Goal: Book appointment/travel/reservation

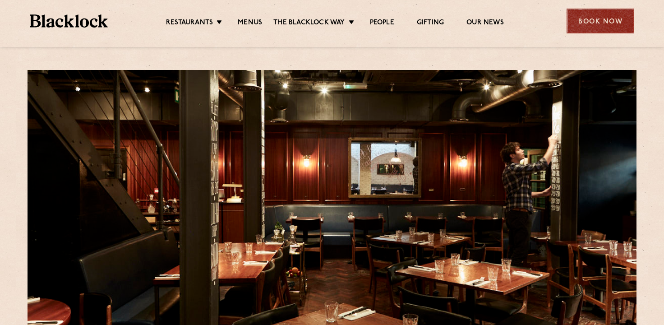
click at [593, 24] on div "Book Now" at bounding box center [600, 21] width 68 height 25
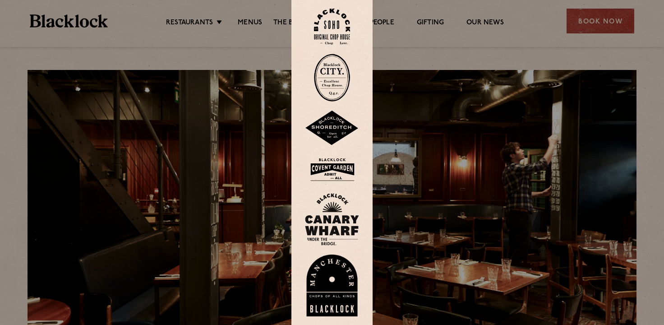
click at [336, 28] on img at bounding box center [332, 27] width 36 height 37
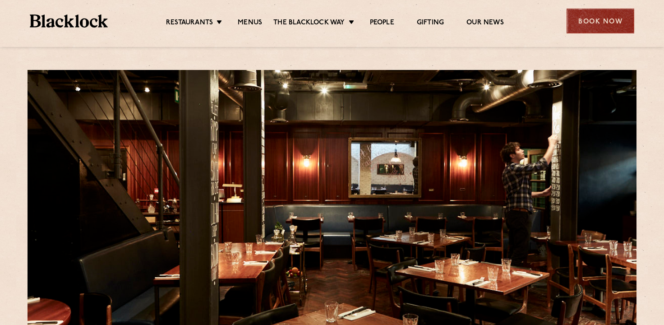
click at [595, 16] on div "Book Now" at bounding box center [600, 21] width 68 height 25
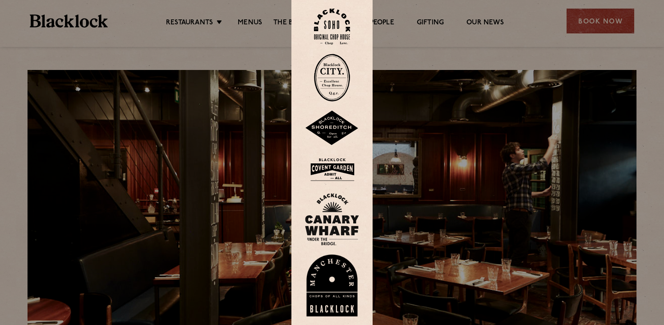
click at [347, 32] on img at bounding box center [332, 27] width 36 height 37
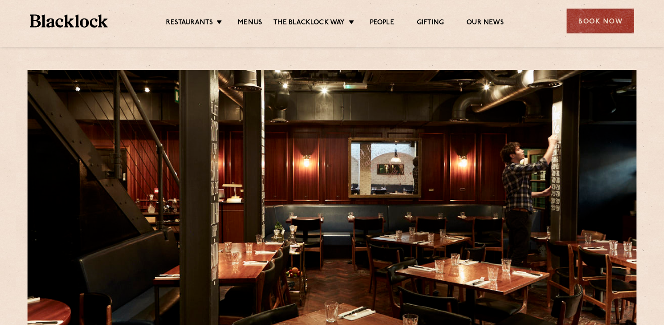
scroll to position [141, 0]
click at [259, 22] on link "Menus" at bounding box center [250, 23] width 24 height 10
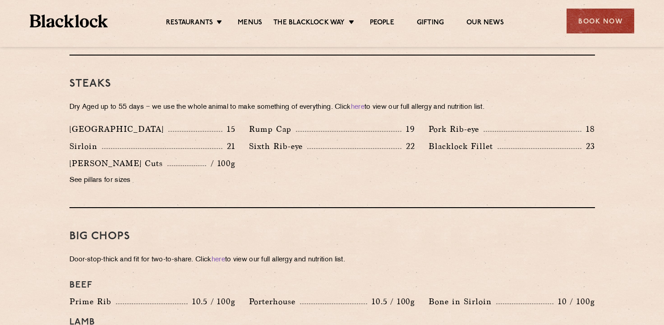
scroll to position [767, 0]
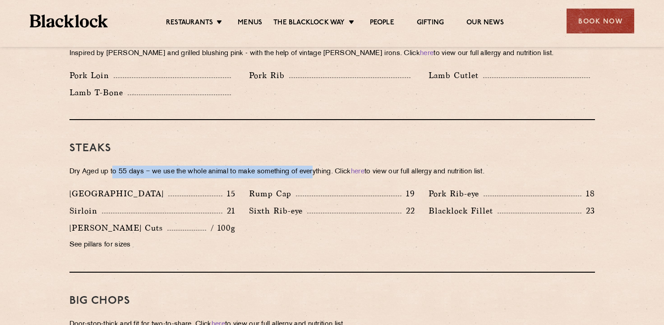
drag, startPoint x: 123, startPoint y: 160, endPoint x: 320, endPoint y: 152, distance: 197.7
click at [320, 166] on p "Dry Aged up to 55 days − we use the whole animal to make something of everythin…" at bounding box center [331, 172] width 525 height 13
click at [274, 166] on p "Dry Aged up to 55 days − we use the whole animal to make something of everythin…" at bounding box center [331, 172] width 525 height 13
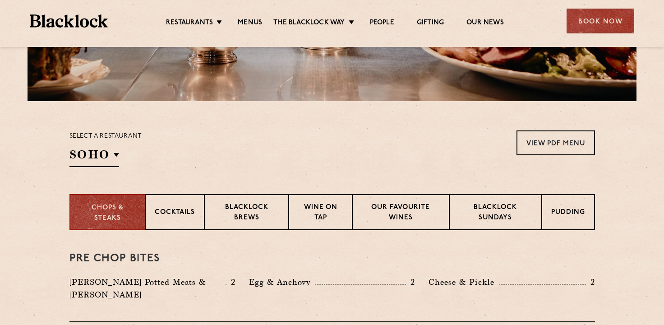
scroll to position [271, 0]
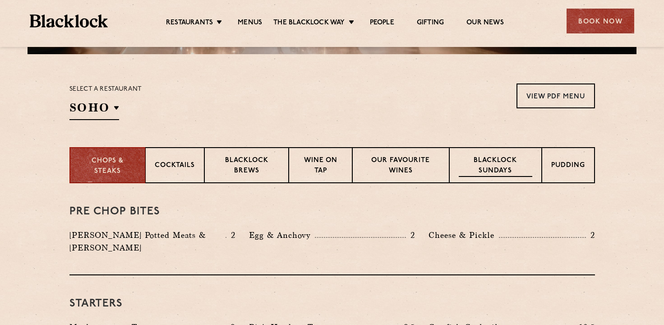
click at [501, 168] on p "Blacklock Sundays" at bounding box center [495, 166] width 73 height 21
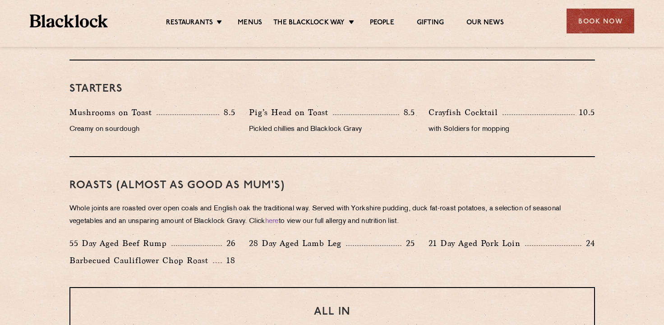
scroll to position [586, 0]
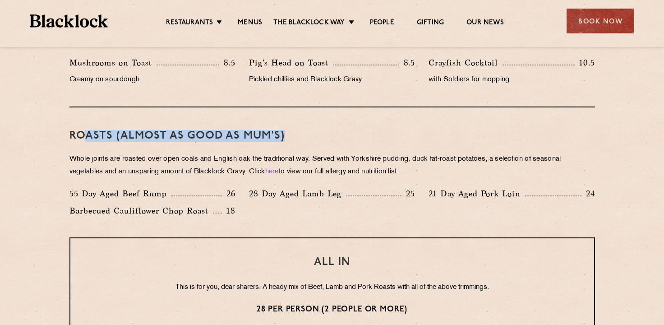
drag, startPoint x: 85, startPoint y: 137, endPoint x: 280, endPoint y: 133, distance: 194.4
click at [284, 131] on h3 "Roasts (Almost as good as Mum's)" at bounding box center [331, 136] width 525 height 12
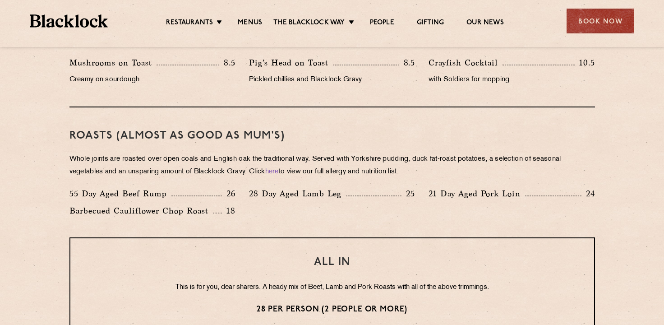
click at [164, 155] on p "Whole joints are roasted over open coals and English oak the traditional way. S…" at bounding box center [331, 165] width 525 height 25
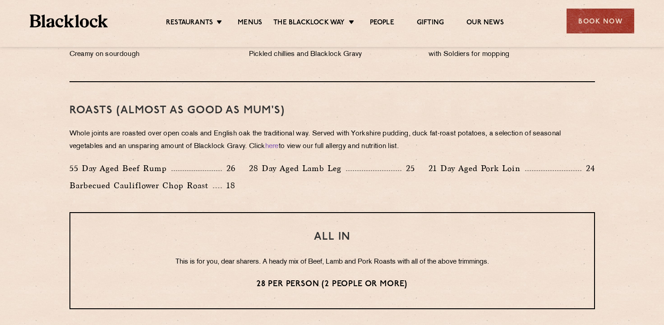
scroll to position [631, 0]
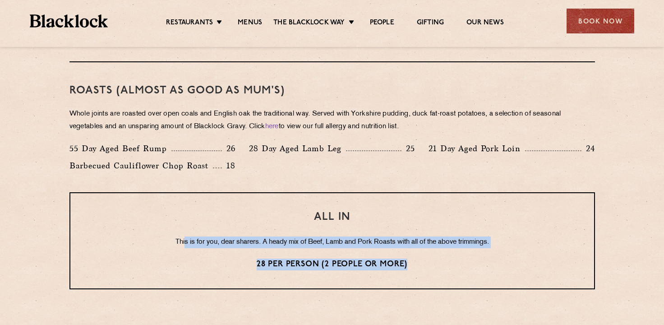
drag, startPoint x: 182, startPoint y: 235, endPoint x: 520, endPoint y: 253, distance: 338.7
click at [520, 253] on div "ALL IN This is for you, dear sharers. A heady mix of Beef, Lamb and Pork Roasts…" at bounding box center [331, 240] width 525 height 97
click at [431, 259] on p "28 per person (2 people or more)" at bounding box center [332, 264] width 488 height 12
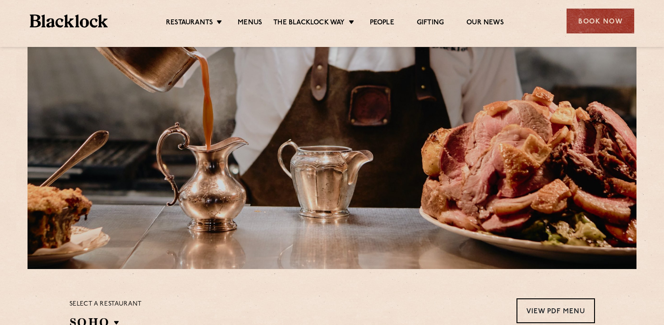
scroll to position [0, 0]
